Goal: Information Seeking & Learning: Compare options

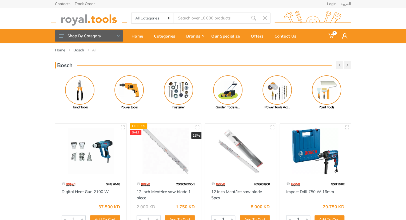
click at [285, 87] on img at bounding box center [276, 89] width 29 height 29
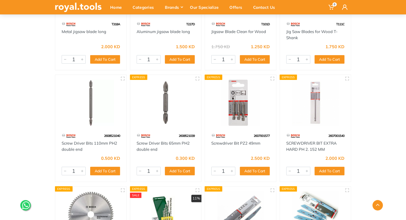
scroll to position [1053, 0]
click at [238, 110] on img at bounding box center [240, 103] width 62 height 46
click at [162, 103] on img at bounding box center [166, 103] width 62 height 46
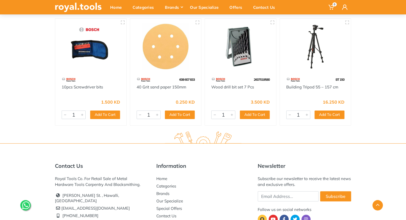
scroll to position [3051, 0]
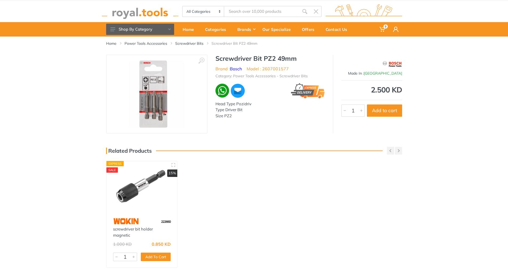
scroll to position [6, 0]
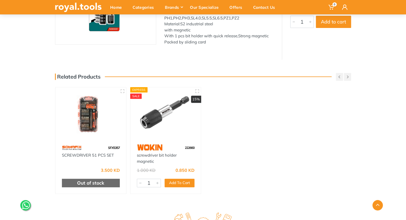
scroll to position [95, 0]
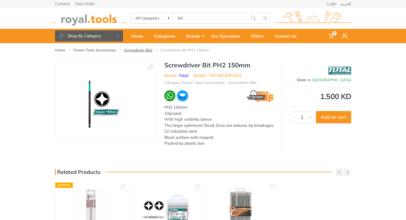
click at [150, 51] on link "Screwdriver Bits" at bounding box center [138, 49] width 28 height 5
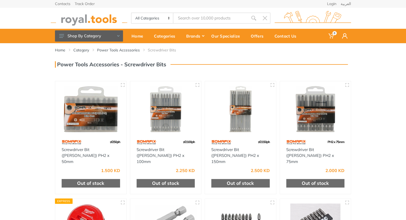
click at [369, 151] on div "Home Category Power Tools Accessories Screwdriver Bits 1" at bounding box center [203, 181] width 406 height 276
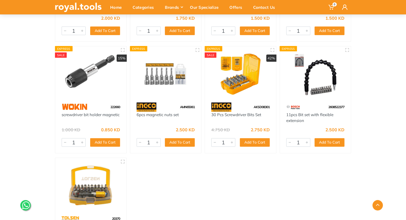
scroll to position [602, 0]
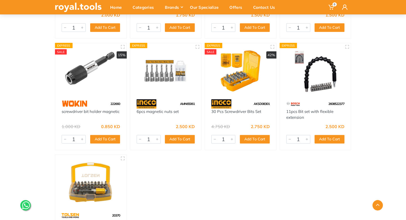
click at [249, 85] on img at bounding box center [240, 71] width 62 height 46
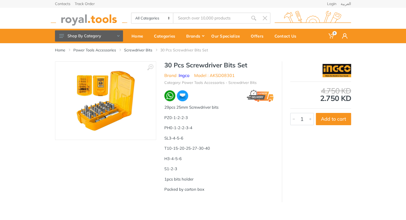
click at [358, 167] on div "‹ › 30 Pcs Screwdriver Bits Set Brand : Ingco S1-2-3" at bounding box center [203, 131] width 406 height 141
